Goal: Transaction & Acquisition: Purchase product/service

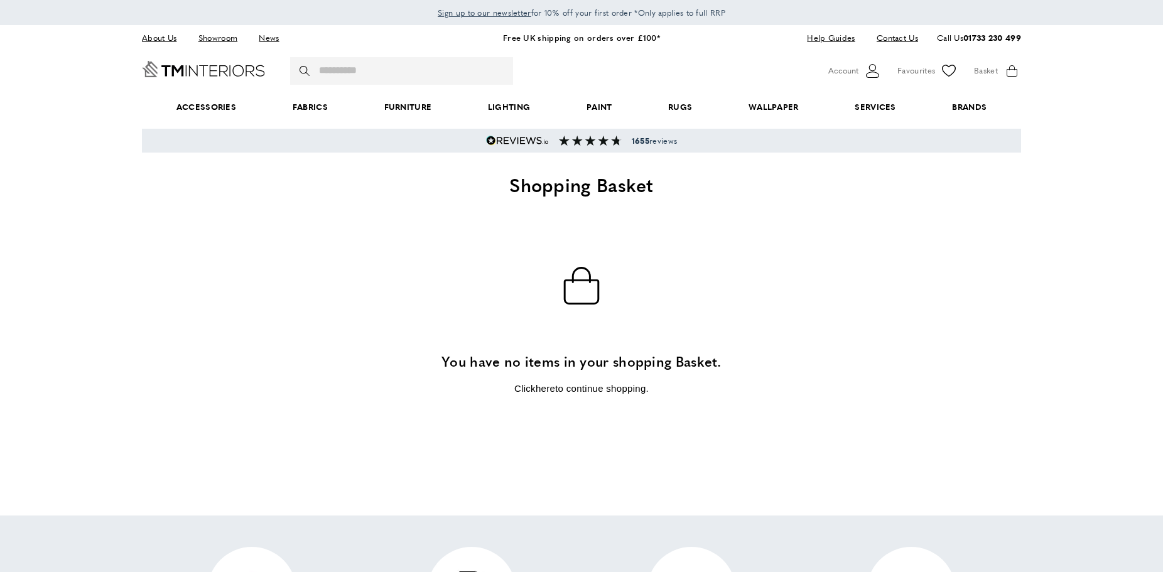
scroll to position [0, 176]
click at [416, 75] on input "Search" at bounding box center [401, 71] width 223 height 28
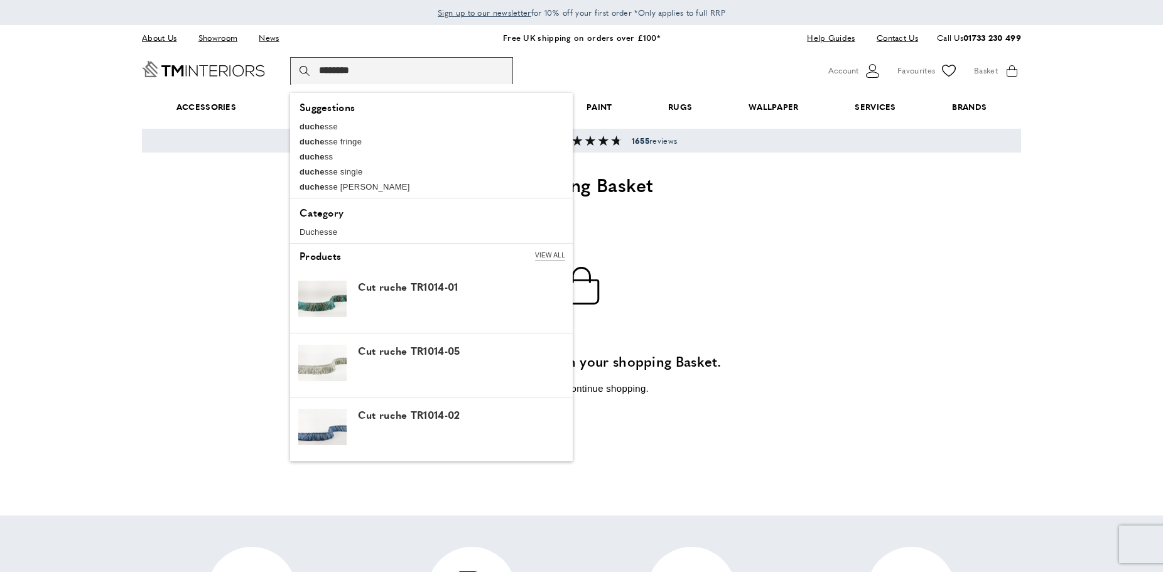
scroll to position [0, 353]
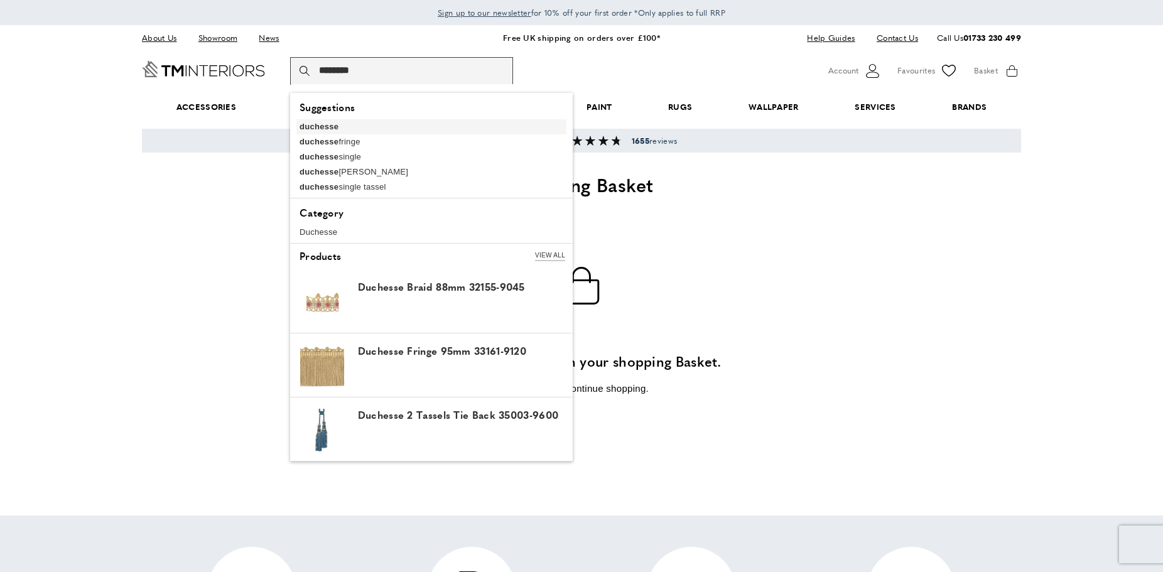
type input "********"
click at [323, 127] on b "duchesse" at bounding box center [318, 126] width 39 height 9
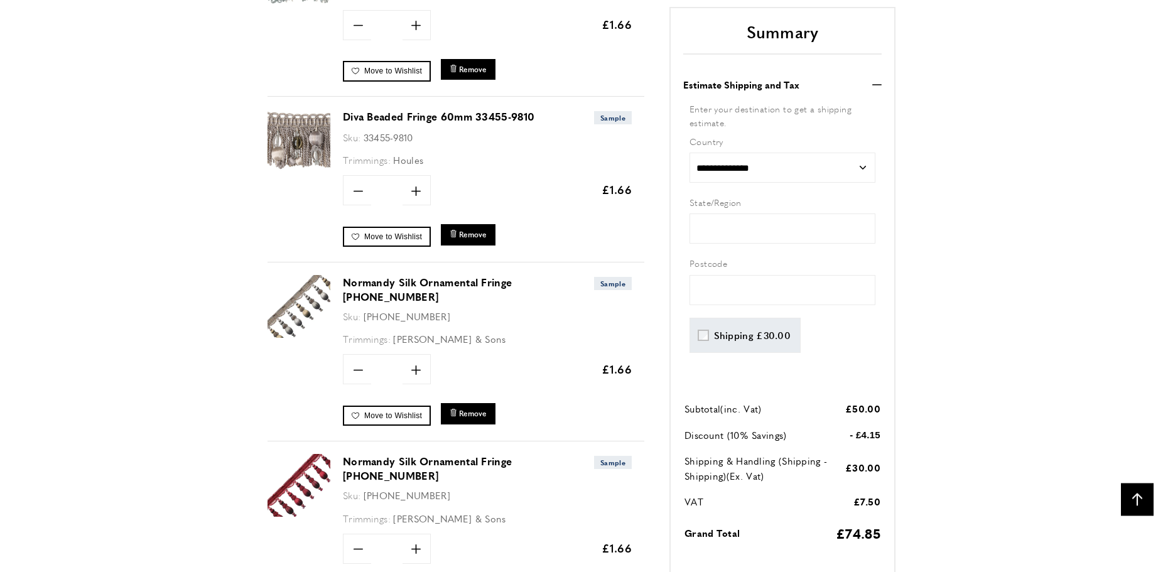
scroll to position [3026, 0]
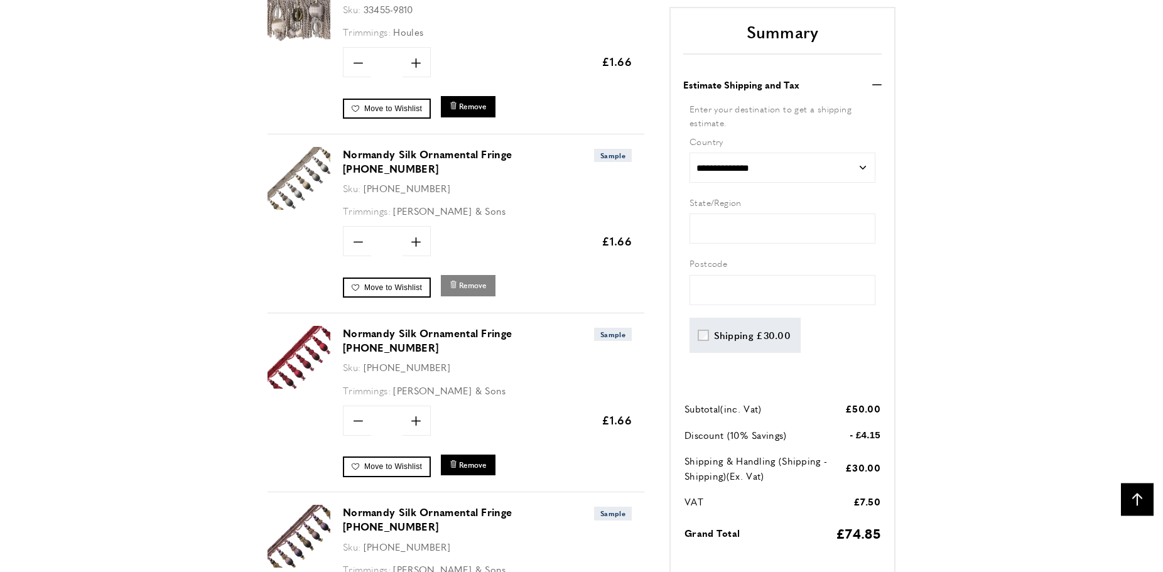
click at [467, 280] on span "Remove" at bounding box center [473, 285] width 28 height 11
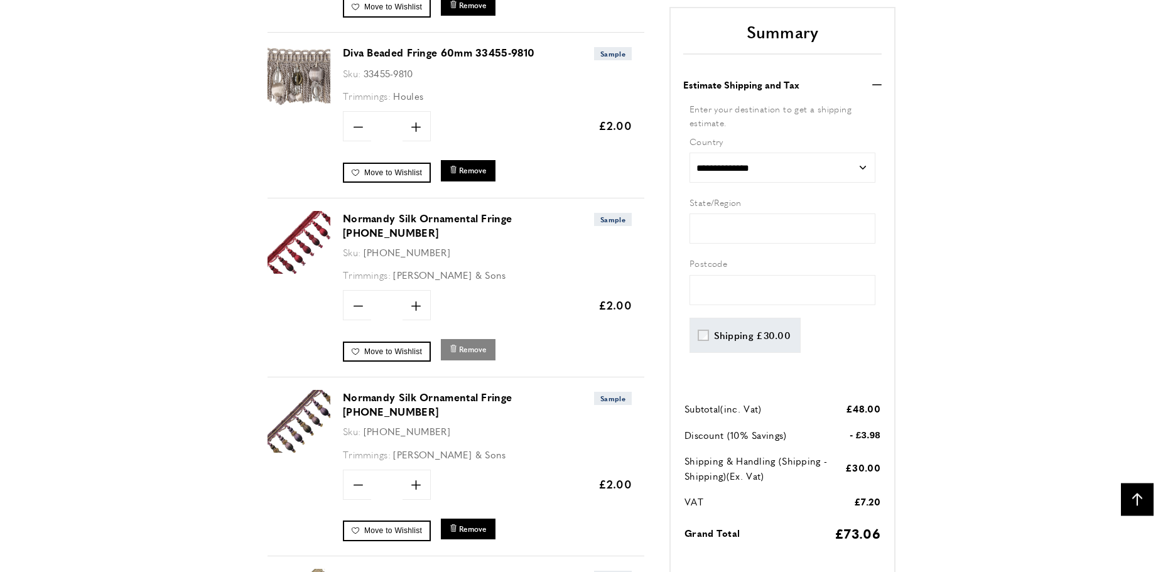
scroll to position [2961, 0]
click at [474, 345] on span "Remove" at bounding box center [473, 350] width 28 height 11
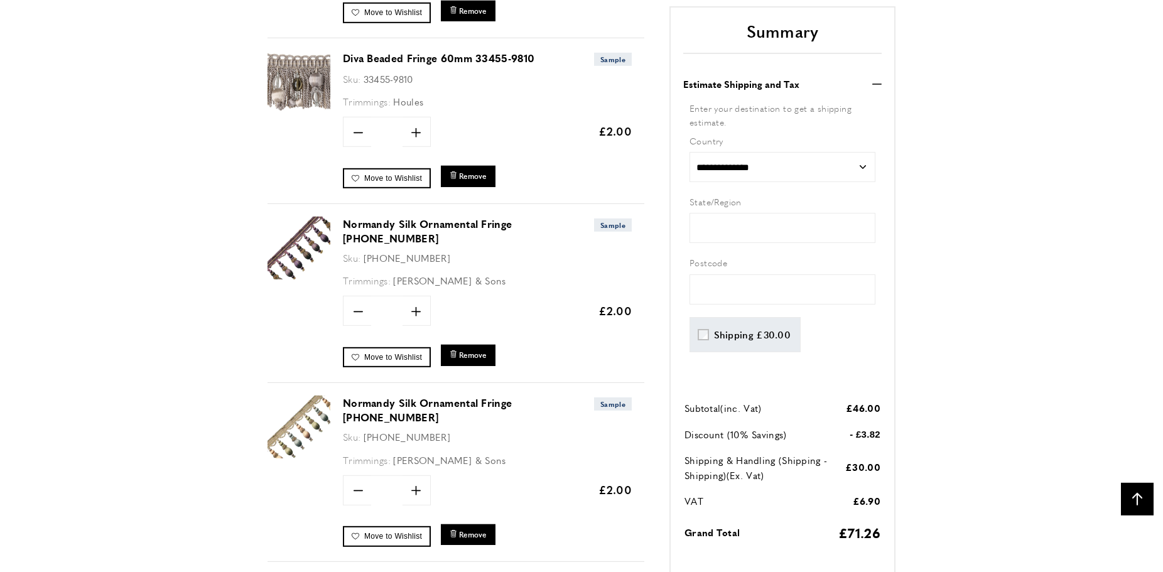
scroll to position [2978, 0]
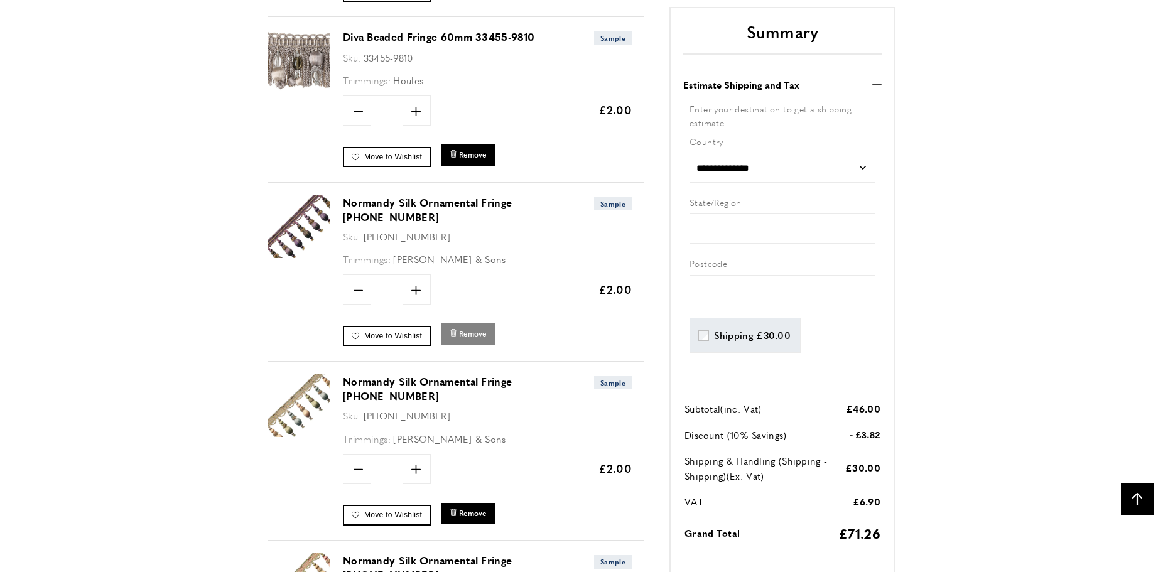
click at [470, 328] on span "Remove" at bounding box center [473, 333] width 28 height 11
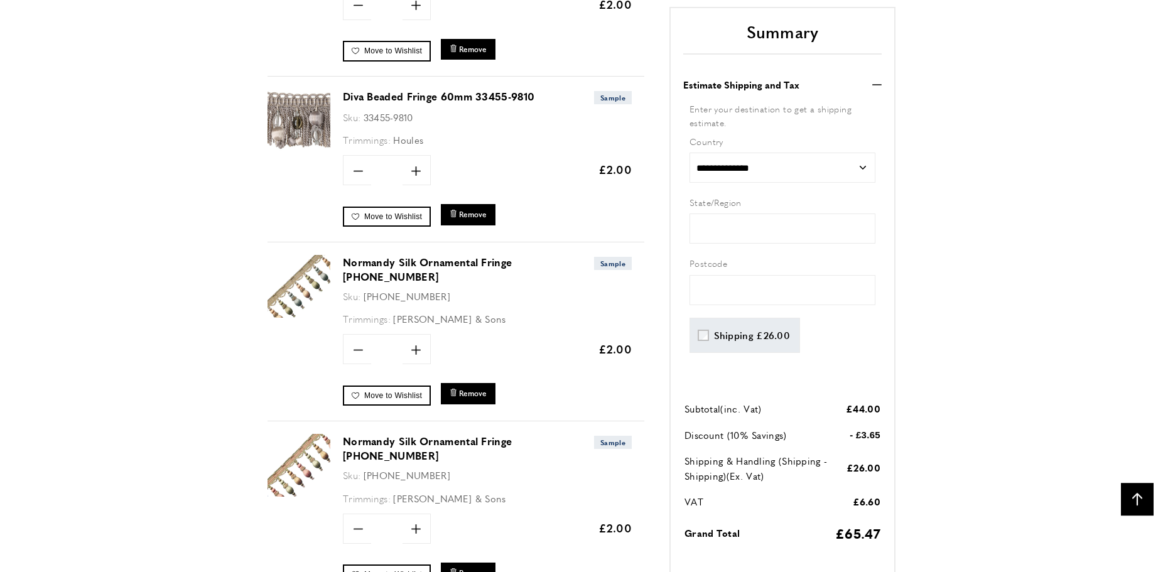
scroll to position [3010, 0]
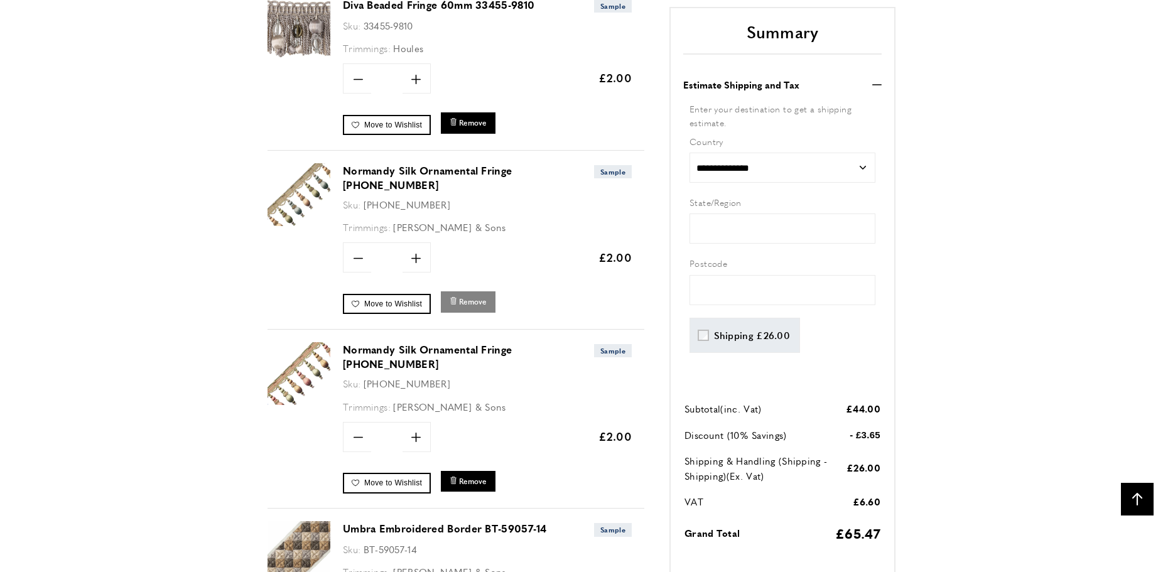
click at [473, 296] on span "Remove" at bounding box center [473, 301] width 28 height 11
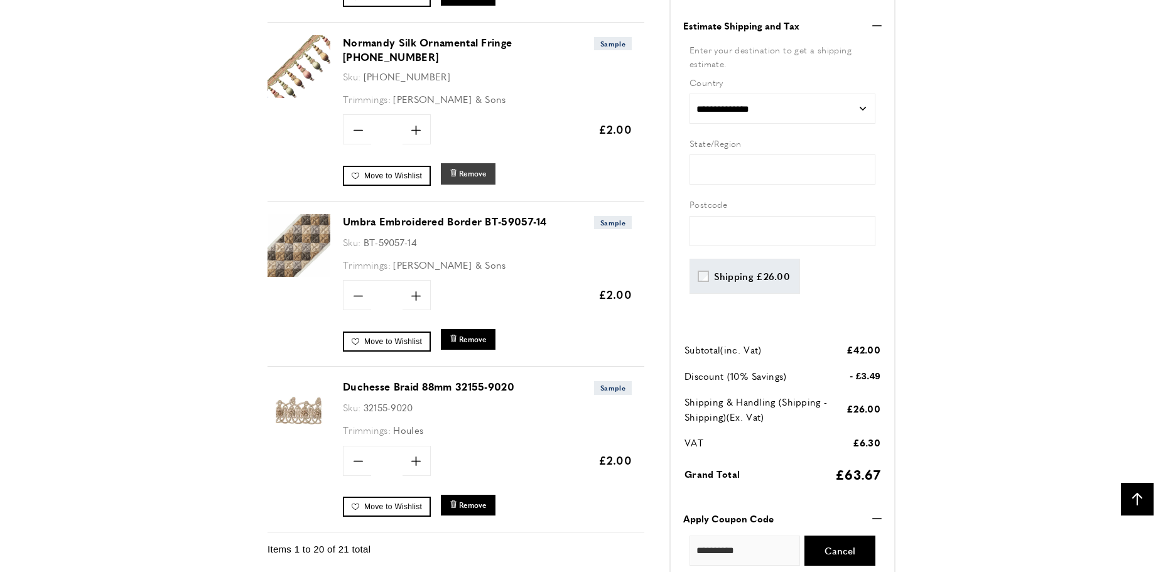
scroll to position [0, 176]
click at [472, 168] on span "Remove" at bounding box center [473, 173] width 28 height 11
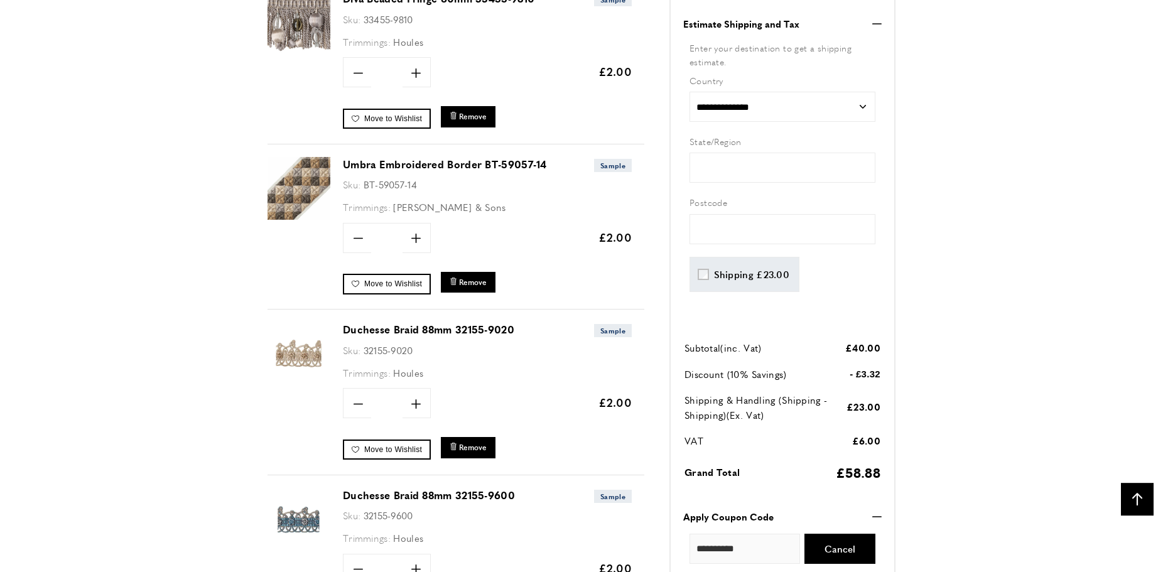
scroll to position [2818, 0]
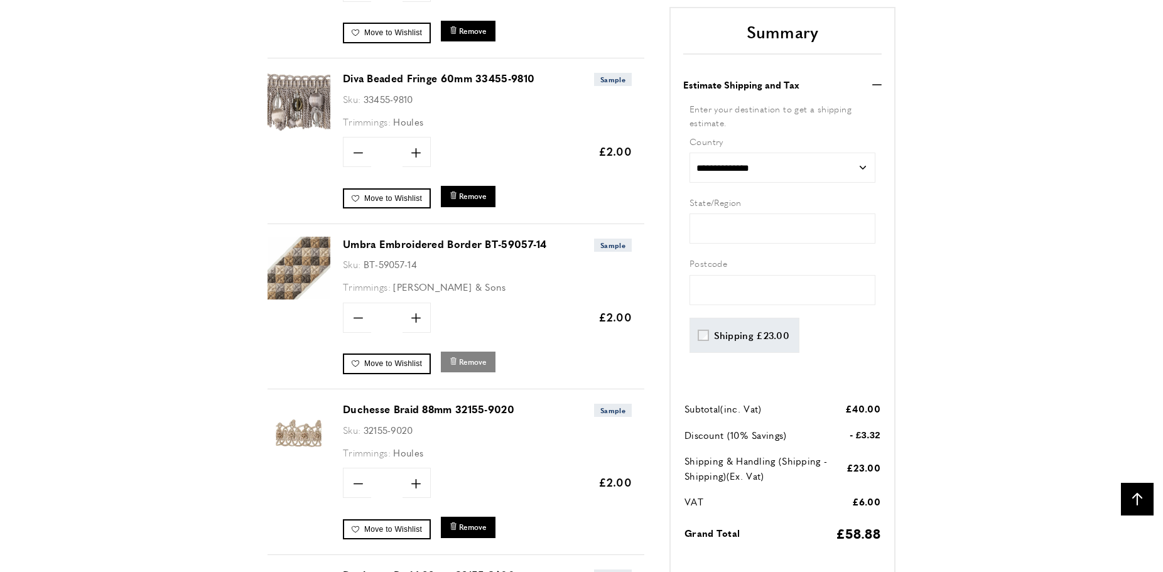
click at [475, 357] on span "Remove" at bounding box center [473, 362] width 28 height 11
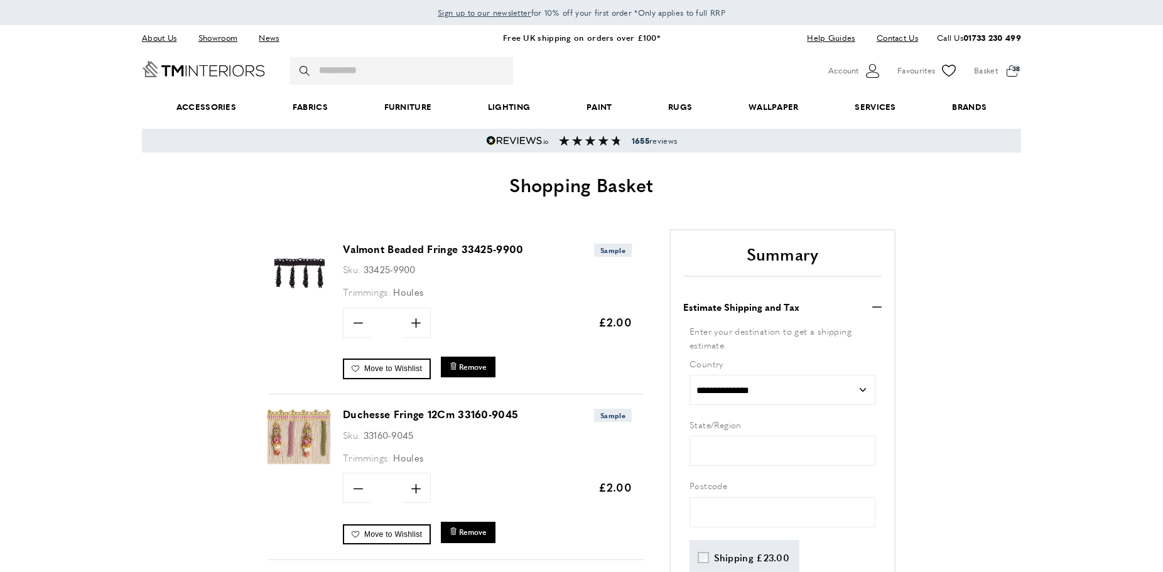
click at [399, 250] on link "Valmont Beaded Fringe 33425-9900" at bounding box center [433, 249] width 181 height 14
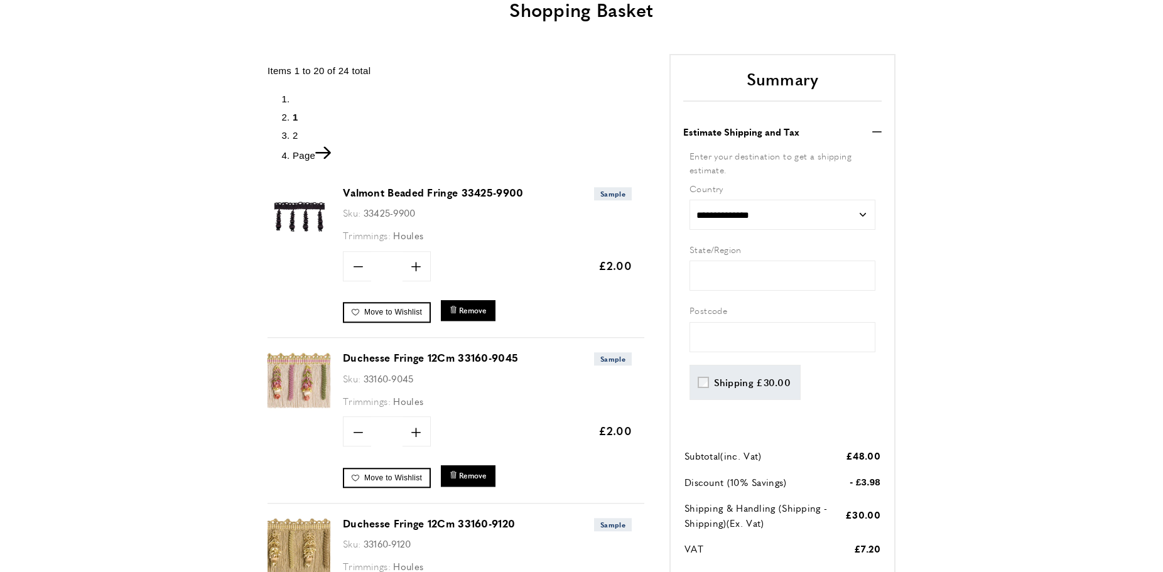
scroll to position [180, 0]
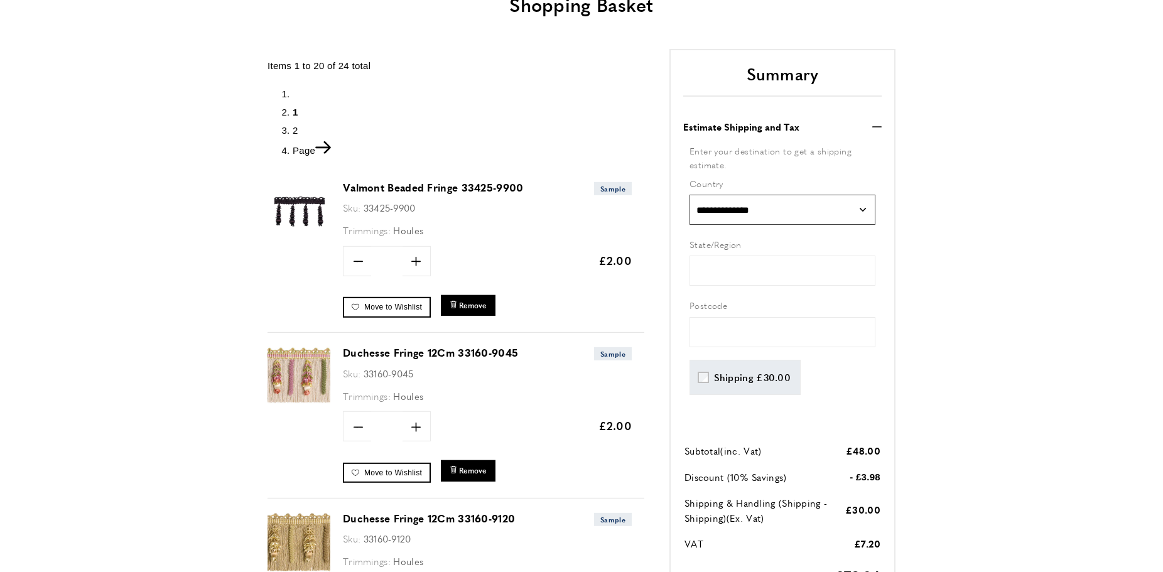
click at [689, 195] on select "**********" at bounding box center [782, 210] width 186 height 30
select select "**"
click option "******" at bounding box center [0, 0] width 0 height 0
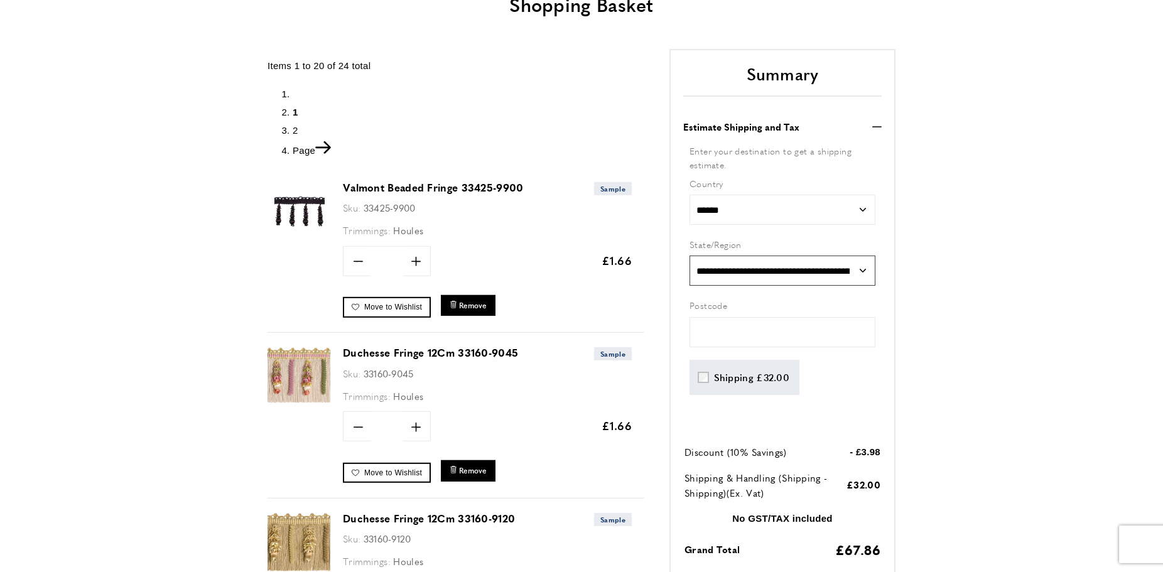
click at [689, 256] on select "**********" at bounding box center [782, 271] width 186 height 30
select select "***"
click option "*******" at bounding box center [0, 0] width 0 height 0
click at [743, 327] on input "text" at bounding box center [782, 332] width 186 height 30
type input "*****"
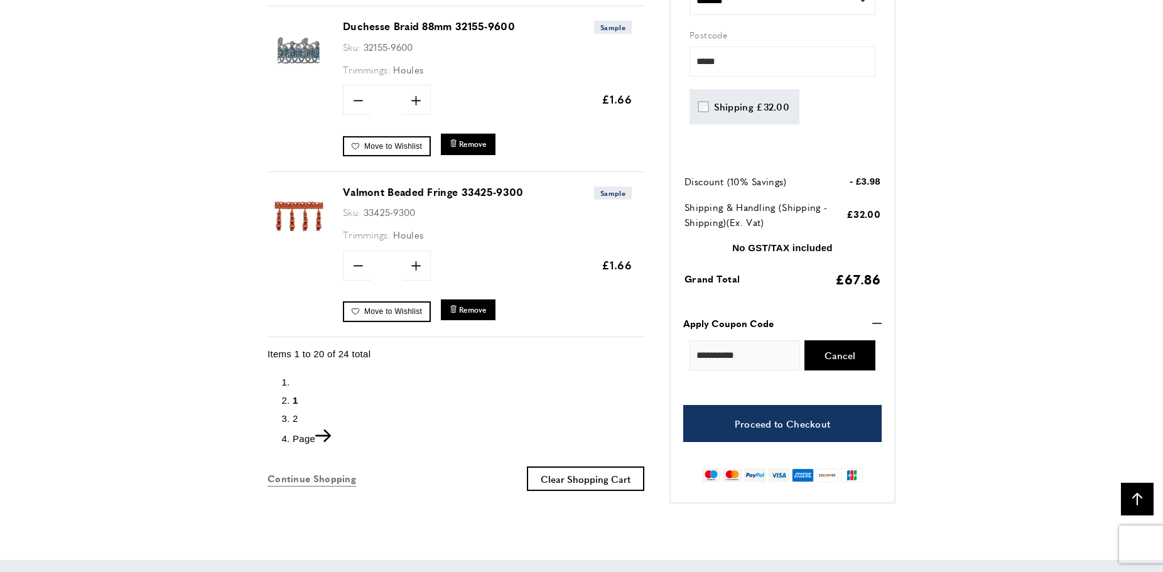
scroll to position [0, 1766]
click at [305, 478] on span "Continue Shopping" at bounding box center [311, 478] width 89 height 13
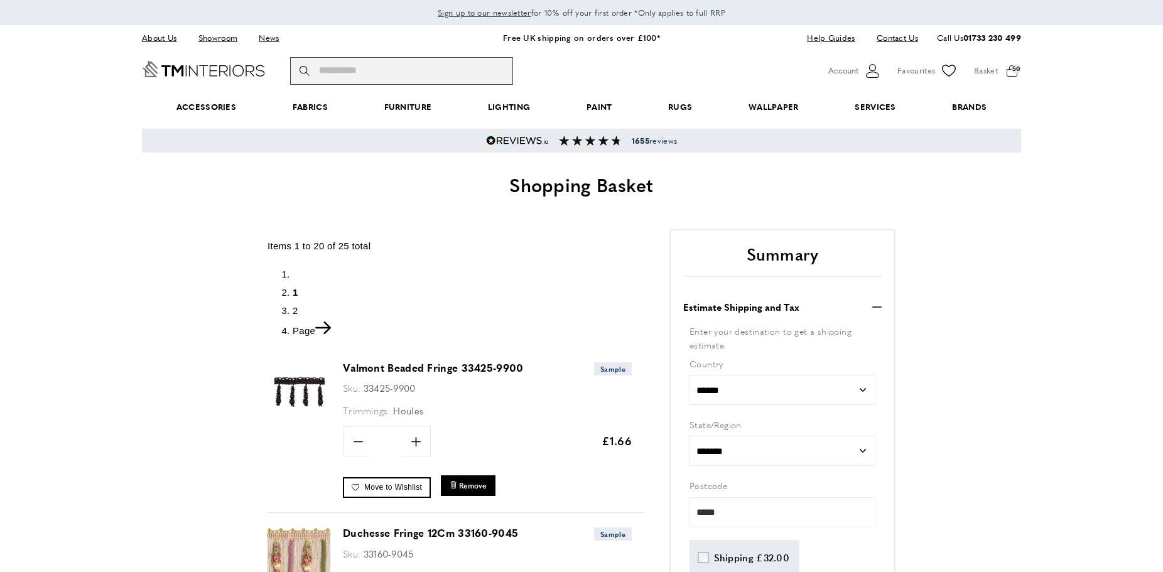
click at [427, 68] on input "Search" at bounding box center [401, 71] width 223 height 28
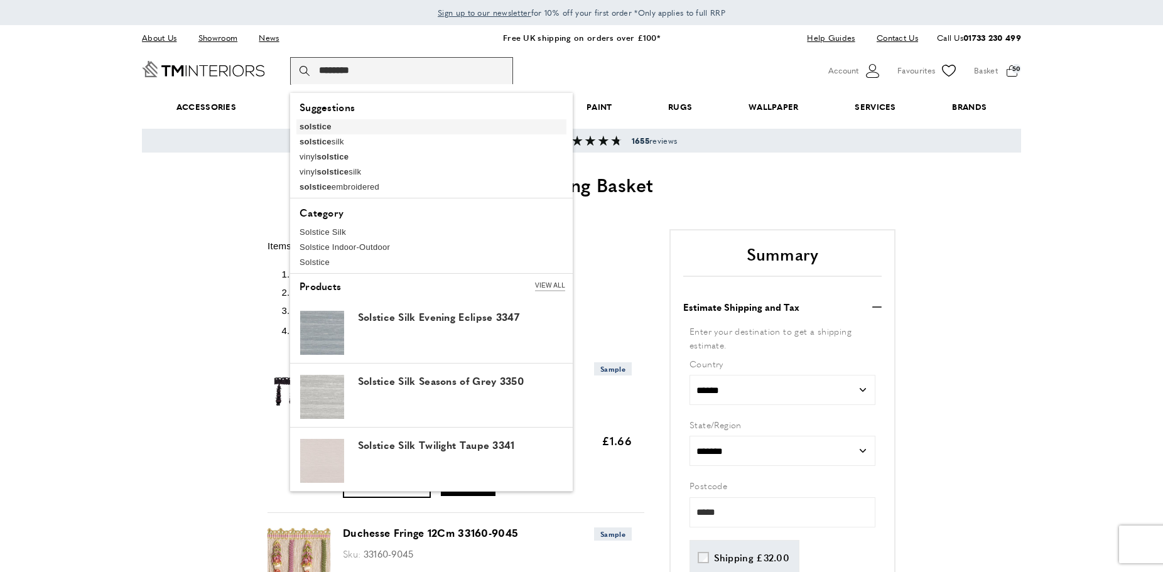
type input "********"
click at [321, 127] on b "solstice" at bounding box center [315, 126] width 32 height 9
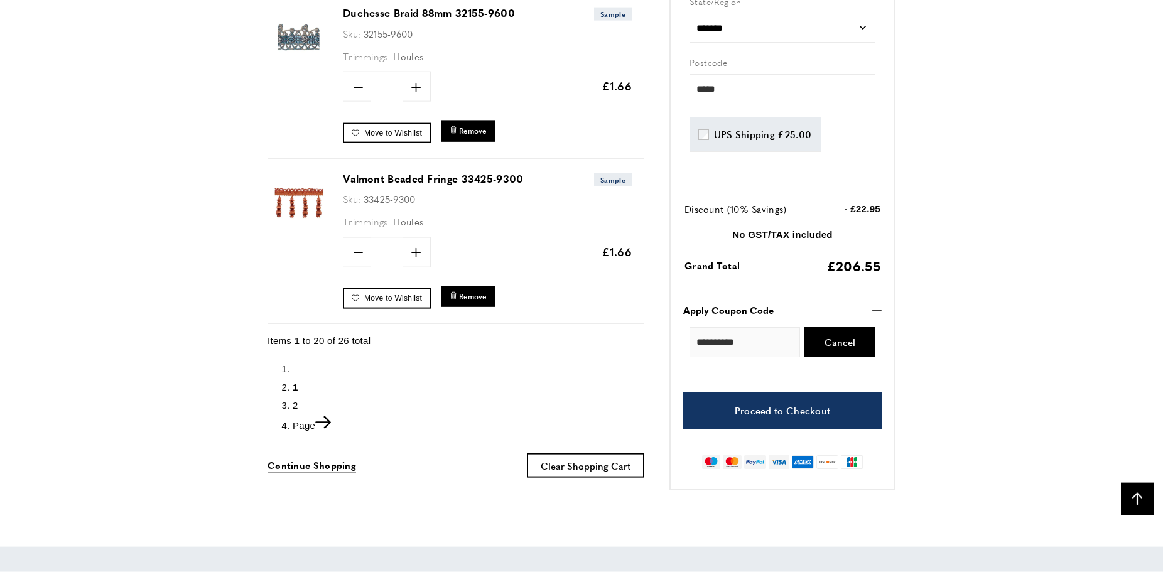
scroll to position [0, 353]
click at [296, 402] on span "2" at bounding box center [296, 405] width 6 height 11
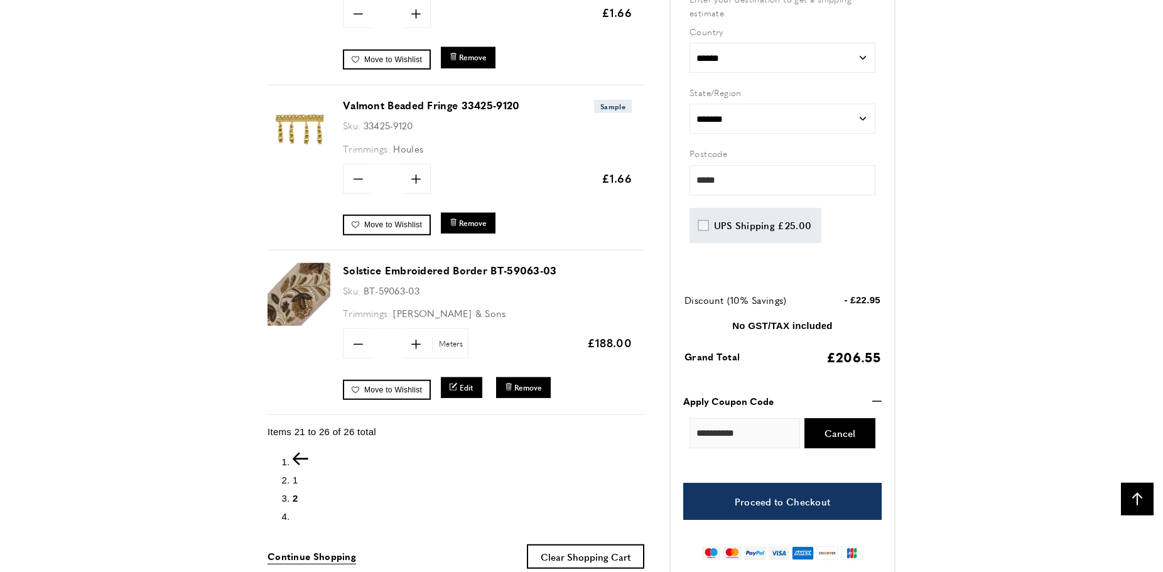
scroll to position [0, 2296]
drag, startPoint x: 1020, startPoint y: 347, endPoint x: 954, endPoint y: 328, distance: 68.7
click at [319, 559] on span "Continue Shopping" at bounding box center [311, 556] width 89 height 13
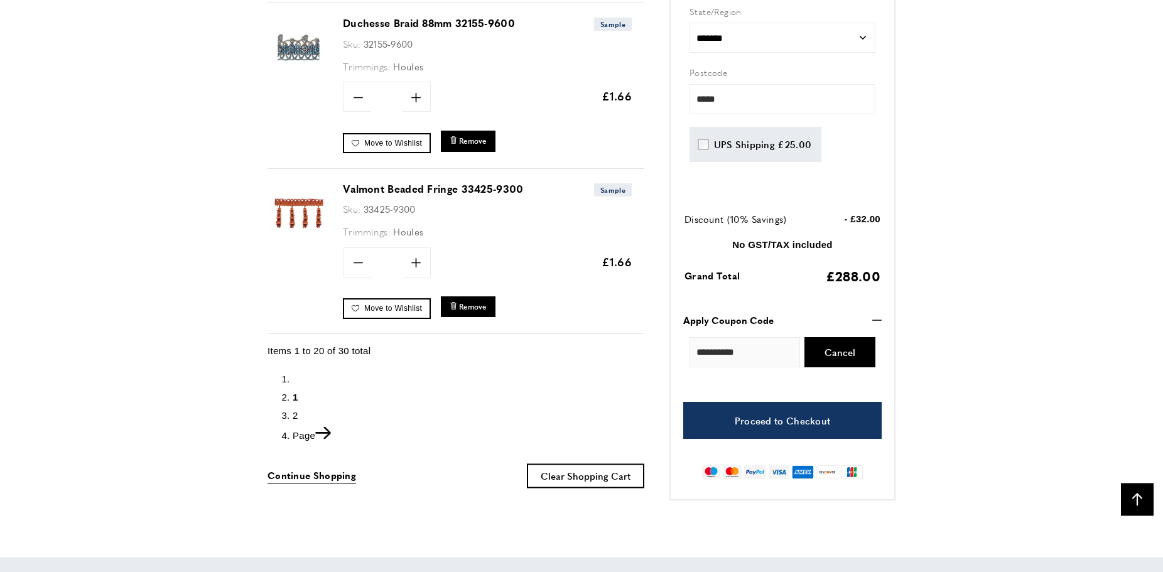
scroll to position [3332, 0]
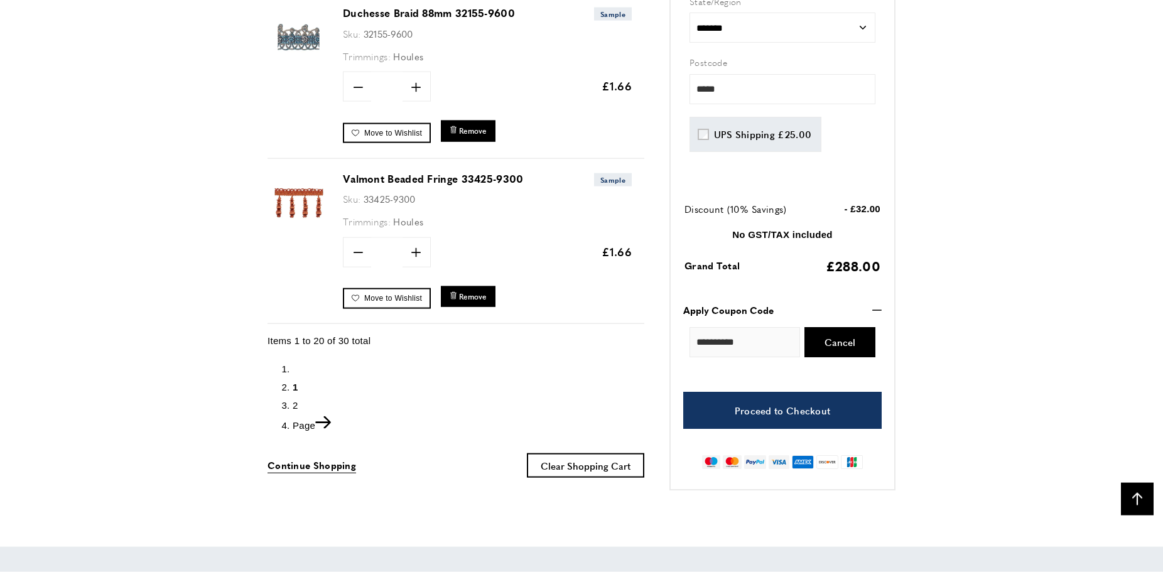
click at [296, 402] on span "2" at bounding box center [296, 405] width 6 height 11
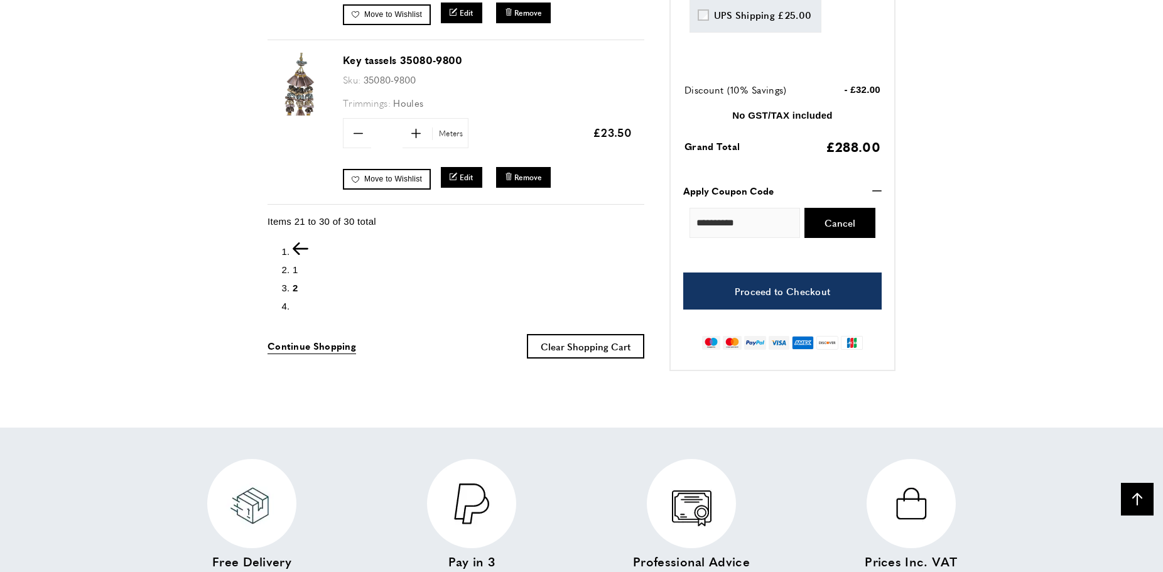
scroll to position [1850, 0]
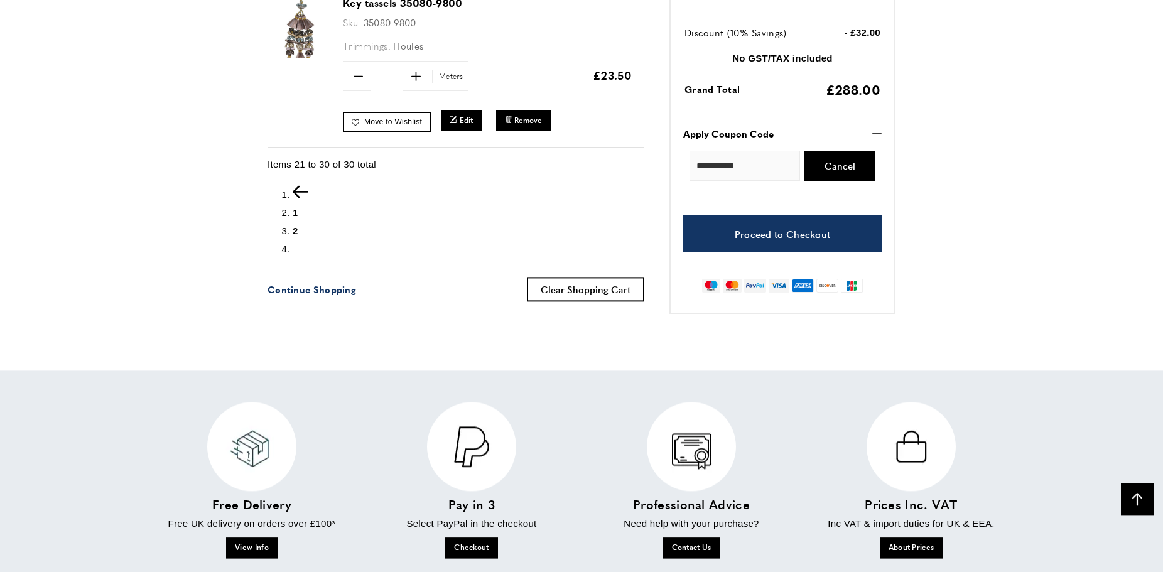
click at [337, 291] on span "Continue Shopping" at bounding box center [311, 289] width 89 height 13
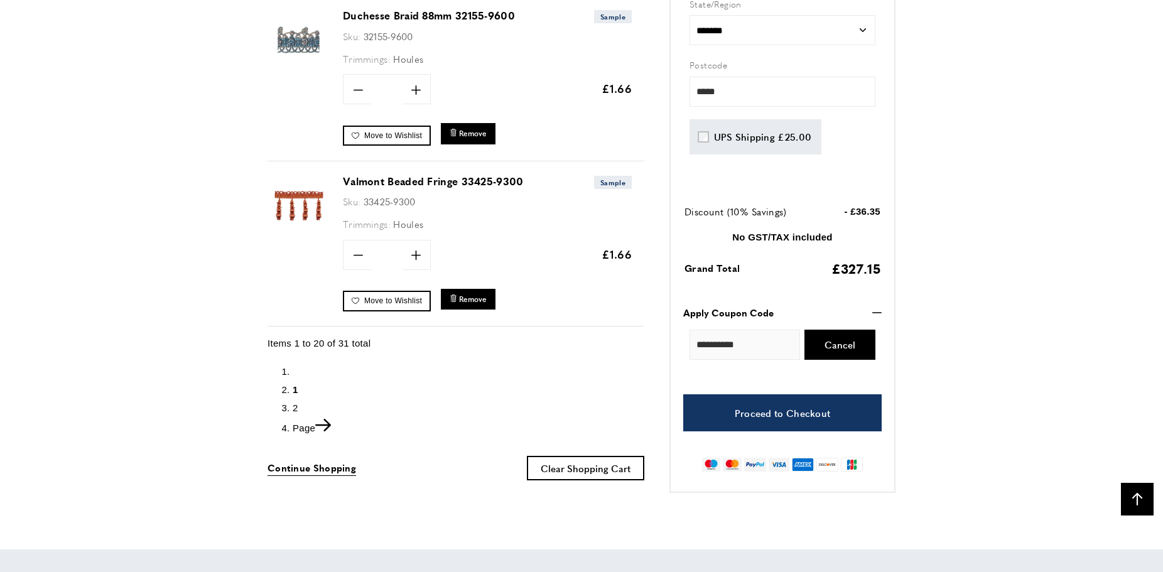
scroll to position [0, 353]
click at [294, 404] on span "2" at bounding box center [296, 407] width 6 height 11
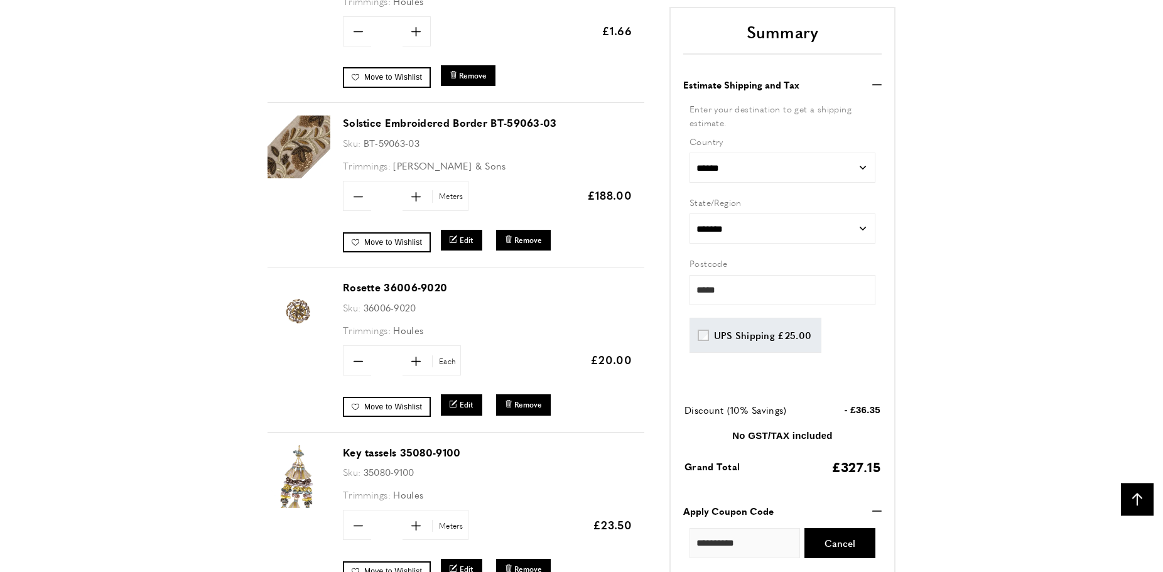
scroll to position [1070, 0]
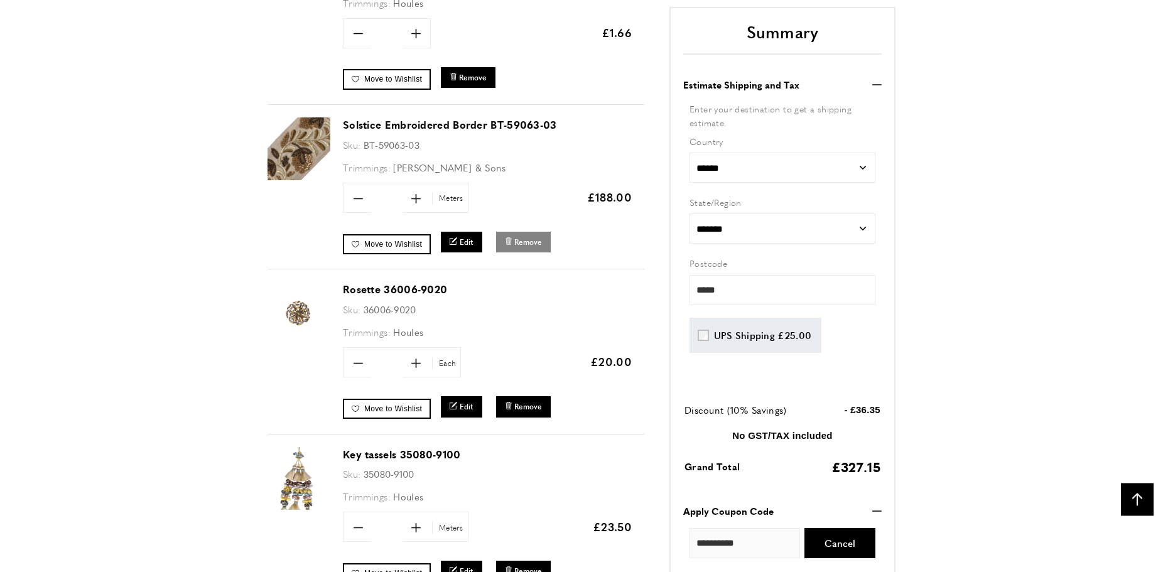
click at [524, 243] on span "Remove" at bounding box center [528, 242] width 28 height 11
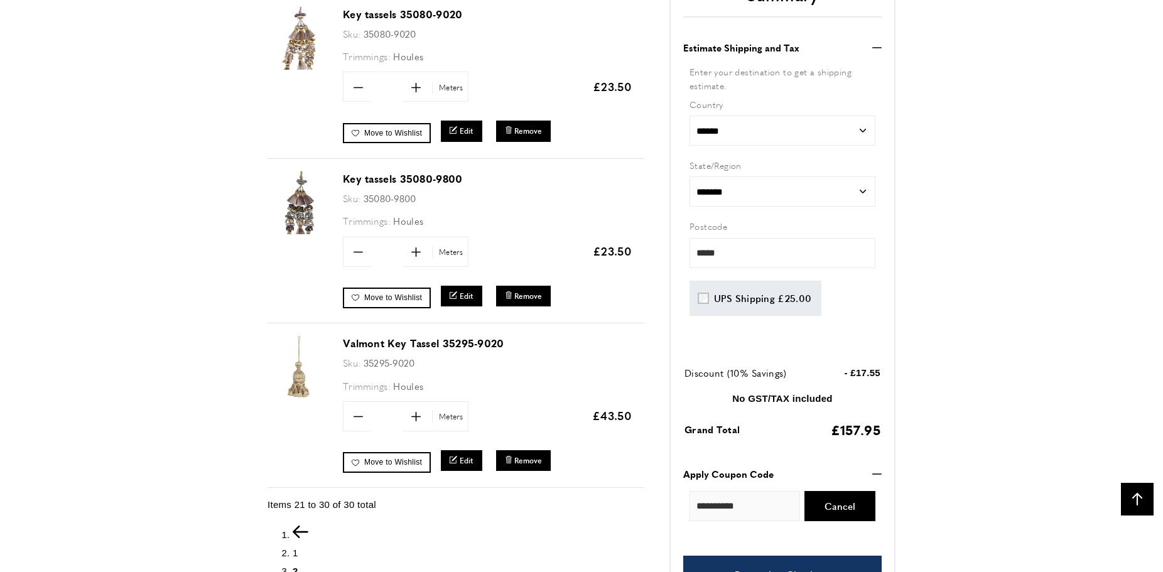
scroll to position [0, 1413]
click at [380, 342] on link "Valmont Key Tassel 35295-9020" at bounding box center [423, 343] width 161 height 14
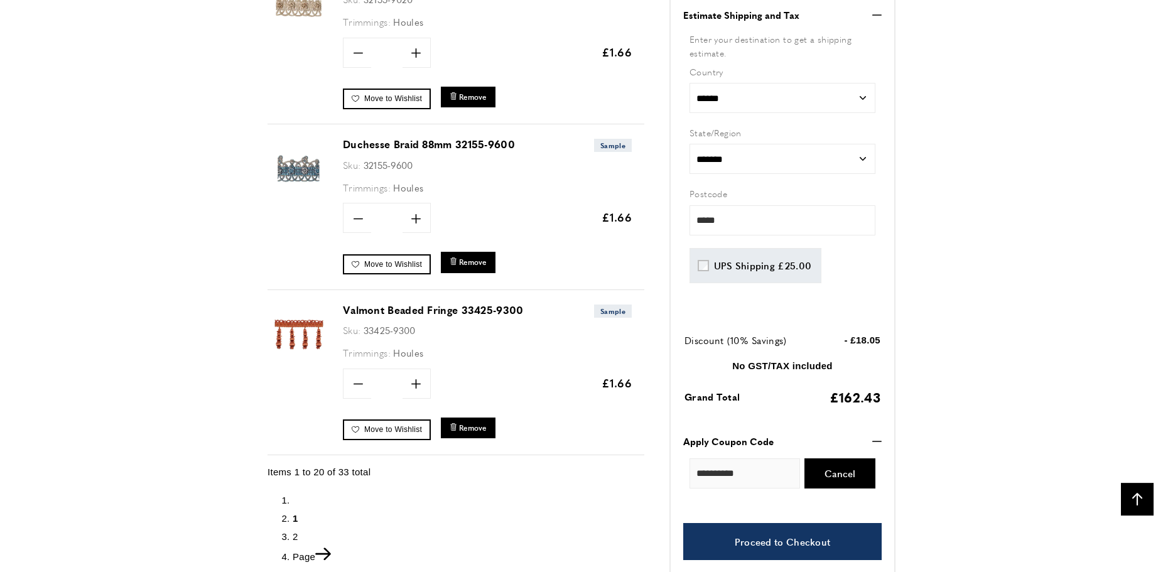
scroll to position [3273, 0]
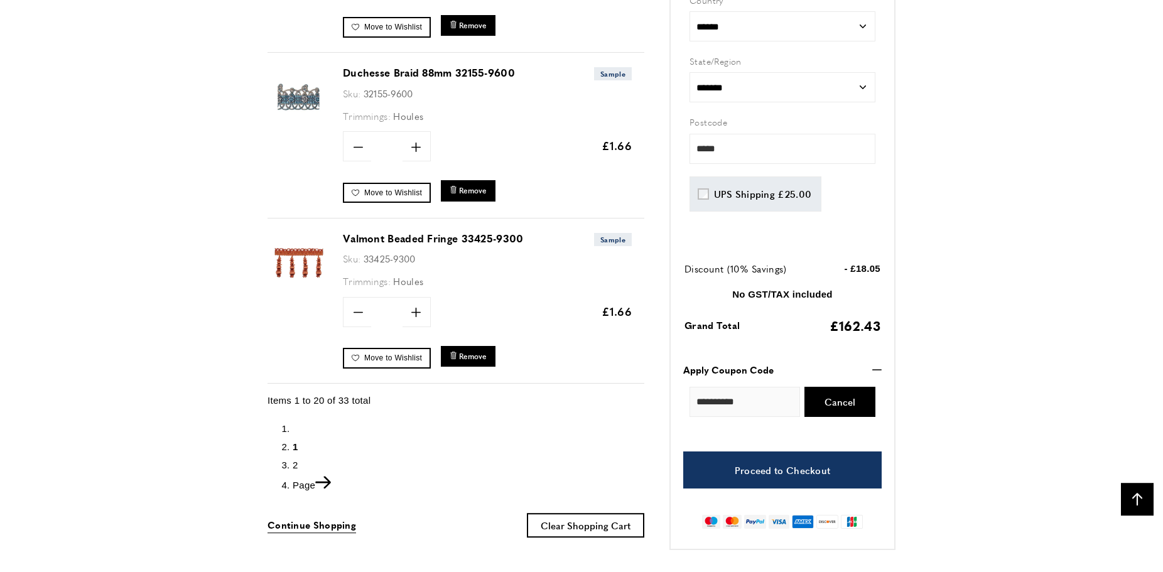
click at [295, 461] on span "2" at bounding box center [296, 465] width 6 height 11
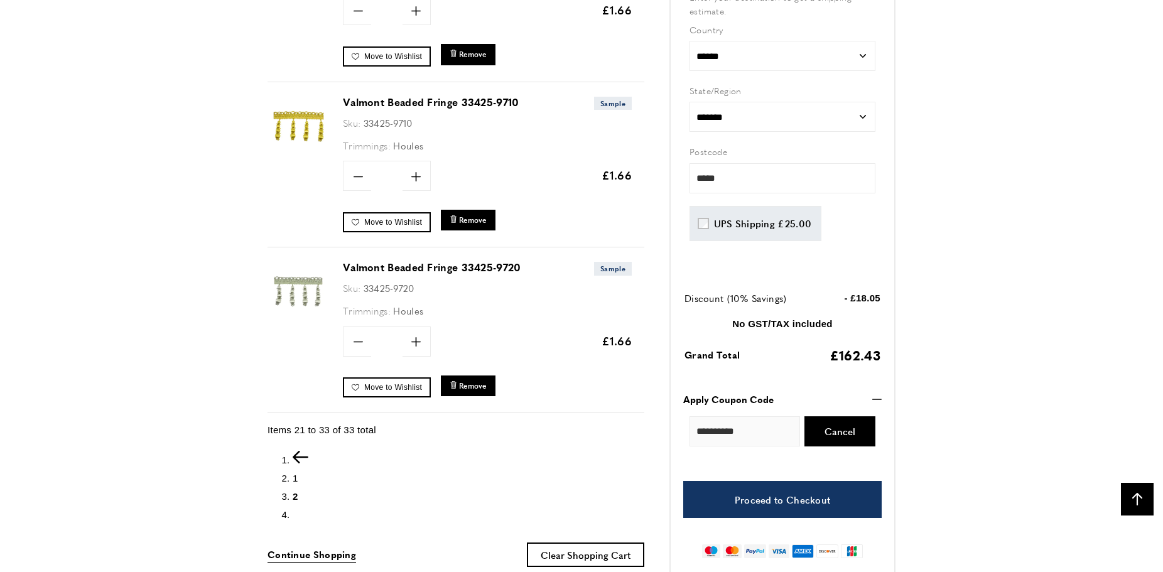
scroll to position [0, 883]
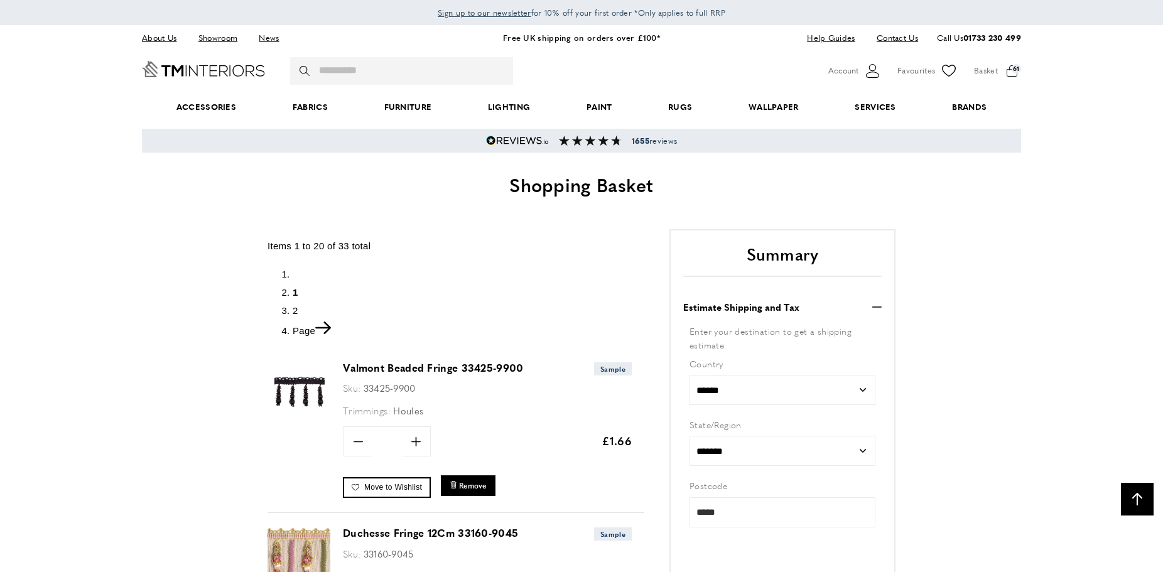
scroll to position [3301, 0]
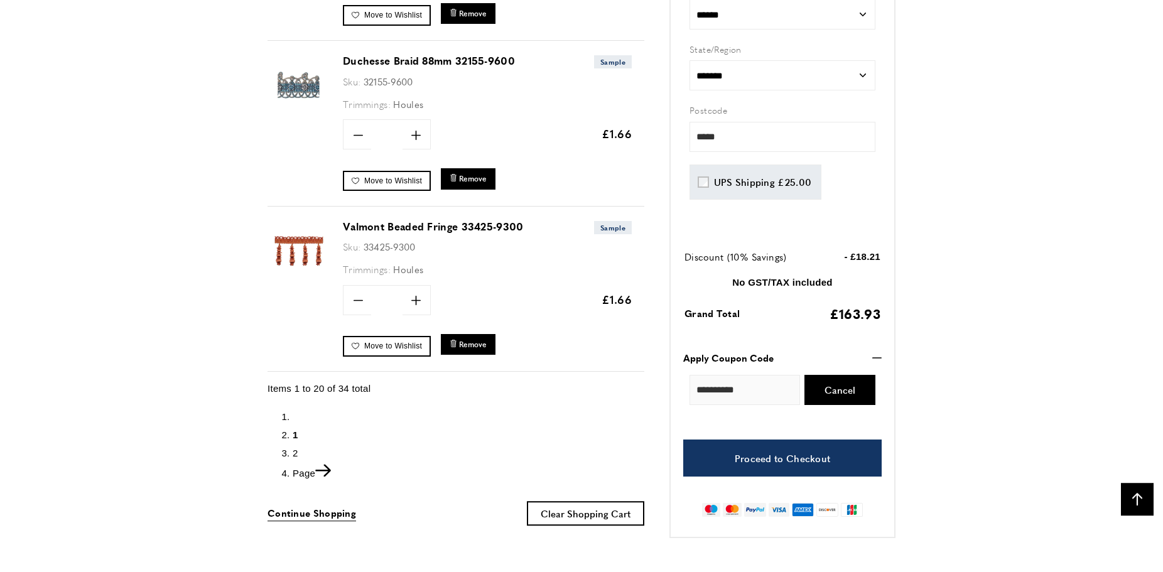
scroll to position [0, 176]
click at [294, 450] on span "2" at bounding box center [296, 453] width 6 height 11
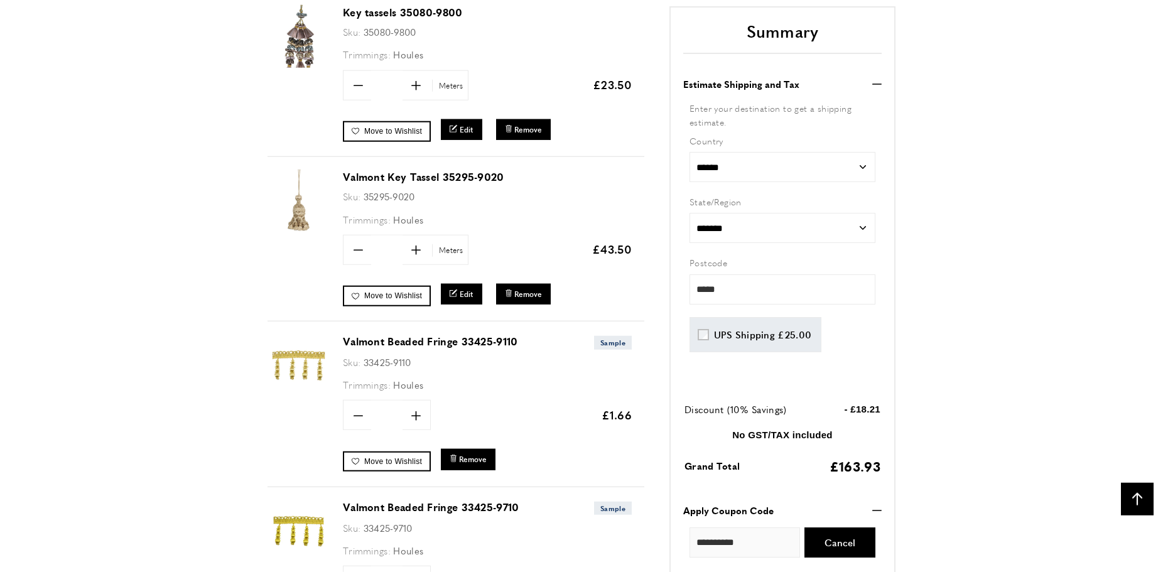
scroll to position [1693, 0]
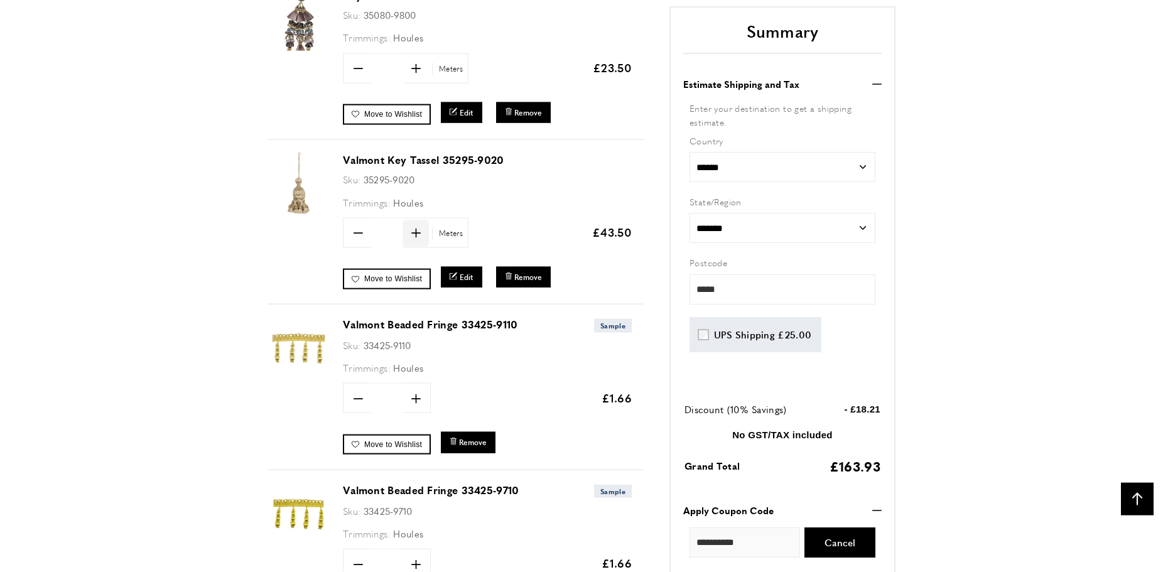
click at [415, 233] on icon "plus" at bounding box center [415, 233] width 9 height 9
type input "*"
click at [487, 233] on span "Update" at bounding box center [494, 232] width 33 height 13
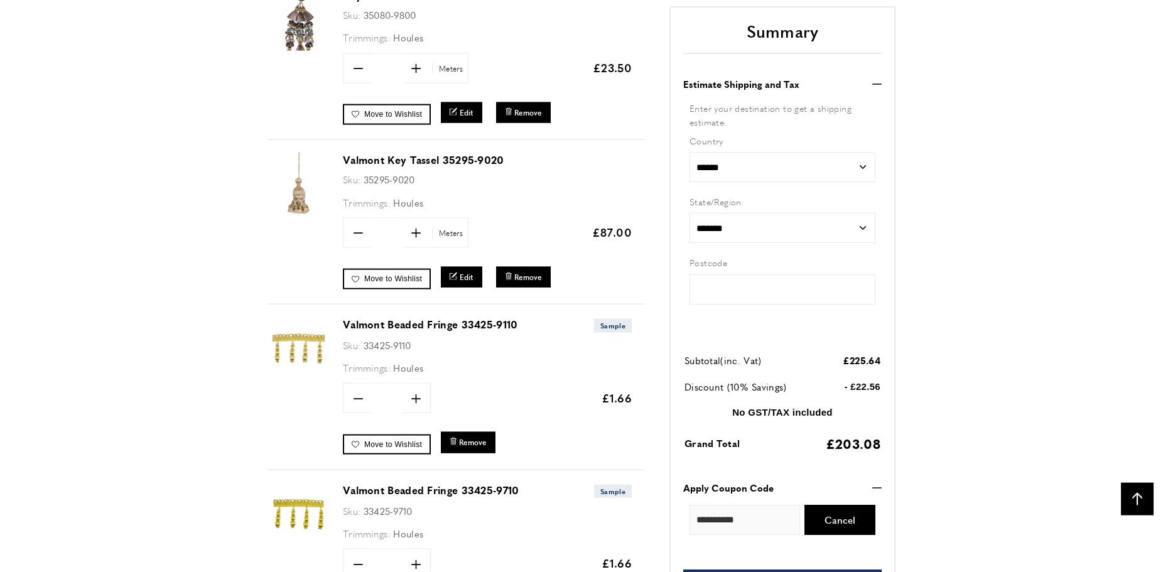
type input "*****"
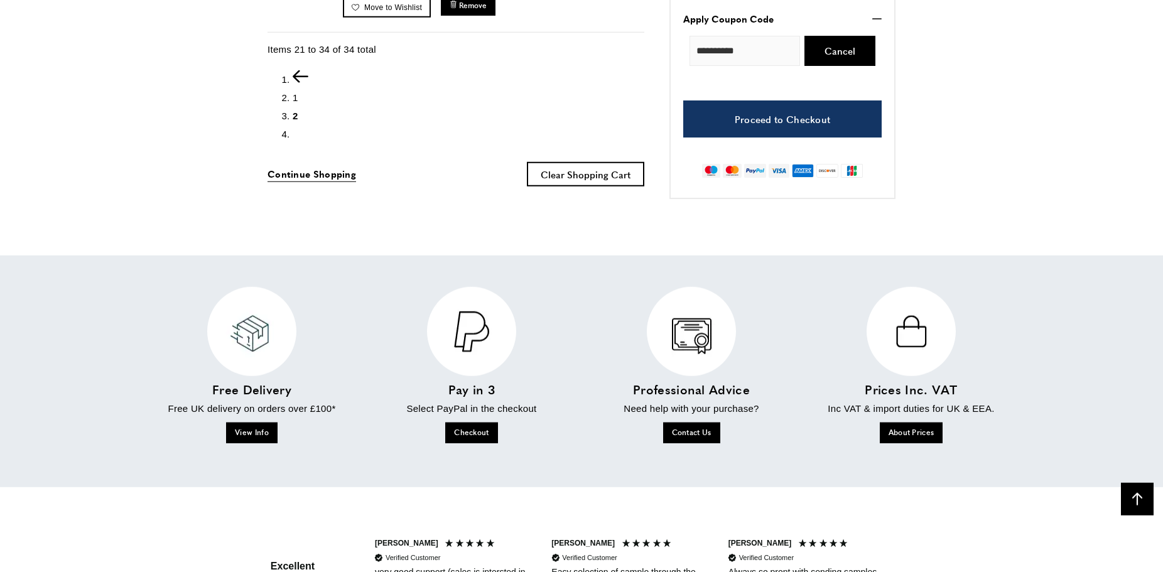
scroll to position [2718, 0]
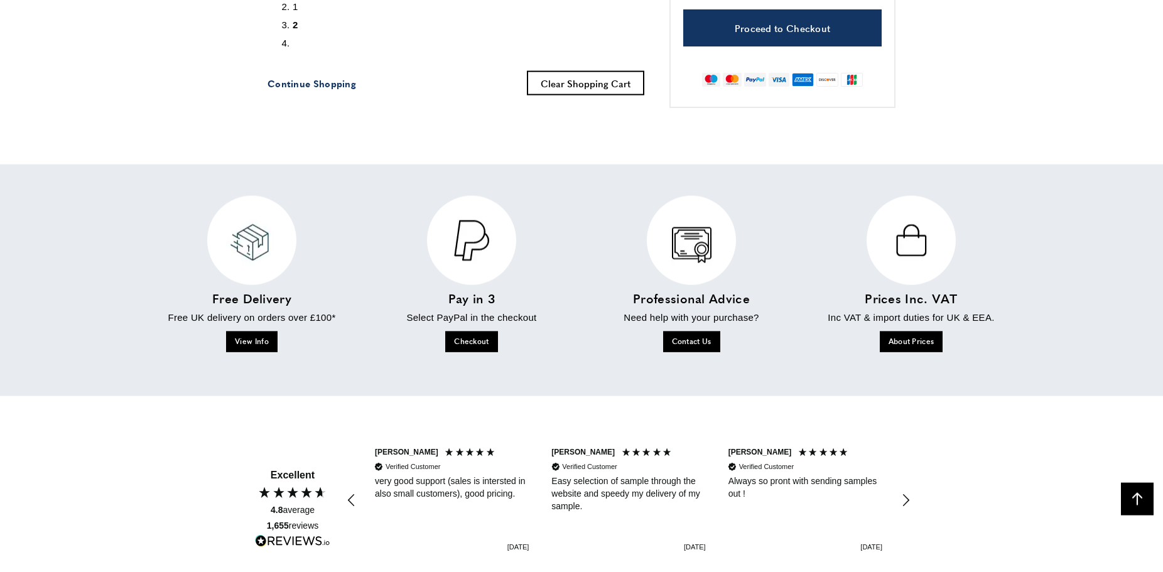
click at [296, 80] on span "Continue Shopping" at bounding box center [311, 83] width 89 height 13
